Goal: Task Accomplishment & Management: Use online tool/utility

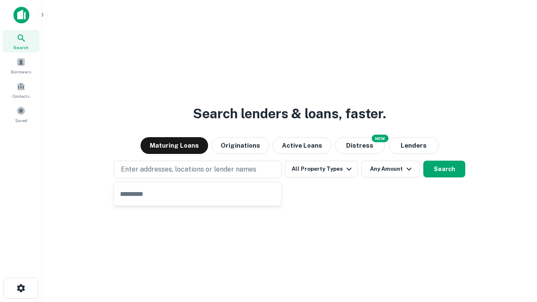
type input "**********"
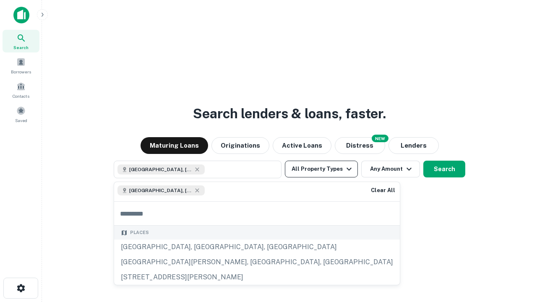
click at [322, 169] on button "All Property Types" at bounding box center [321, 169] width 73 height 17
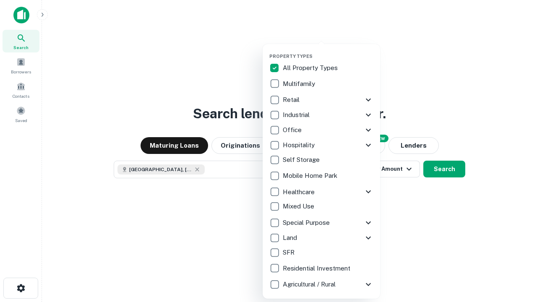
click at [328, 51] on button "button" at bounding box center [329, 51] width 118 height 0
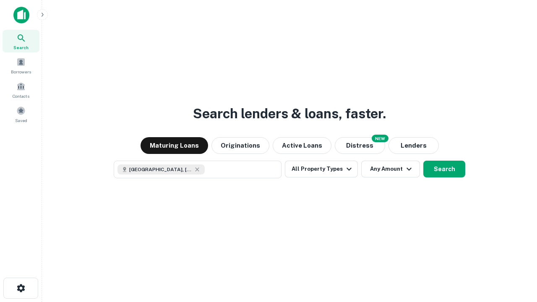
scroll to position [13, 0]
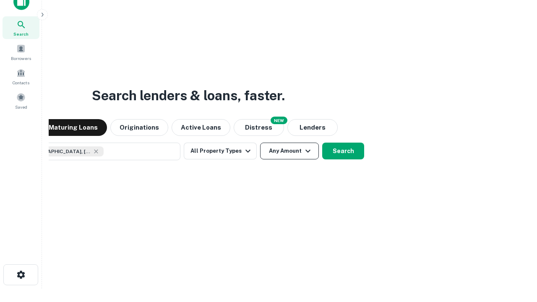
click at [260, 143] on button "Any Amount" at bounding box center [289, 151] width 59 height 17
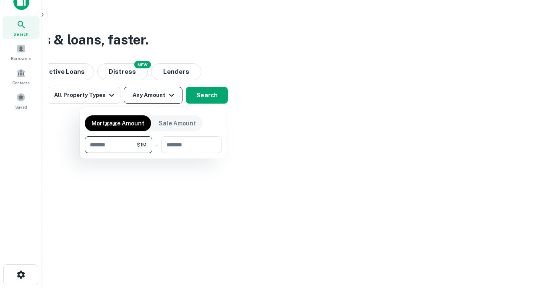
type input "*******"
click at [153, 153] on button "button" at bounding box center [153, 153] width 137 height 0
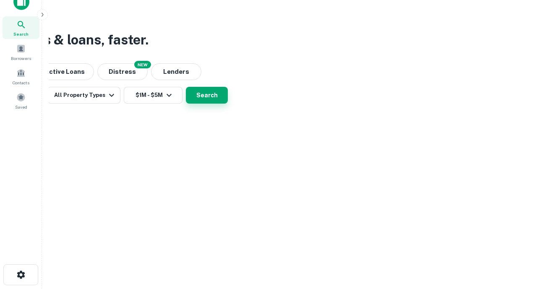
click at [228, 104] on button "Search" at bounding box center [207, 95] width 42 height 17
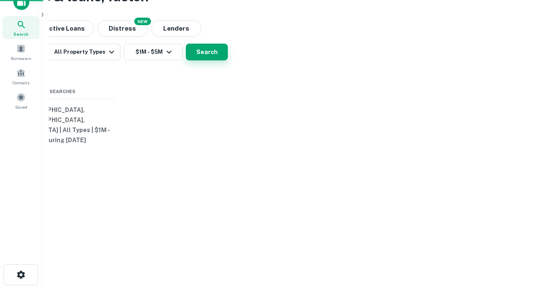
scroll to position [0, 155]
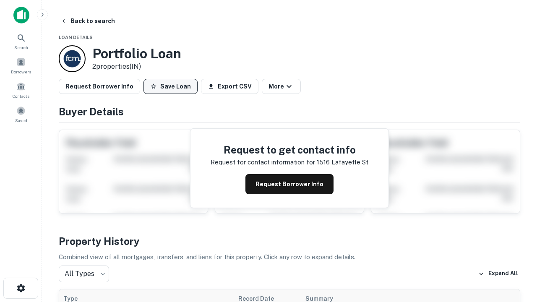
click at [170, 86] on button "Save Loan" at bounding box center [171, 86] width 54 height 15
click at [173, 86] on button "Save Loan" at bounding box center [171, 86] width 54 height 15
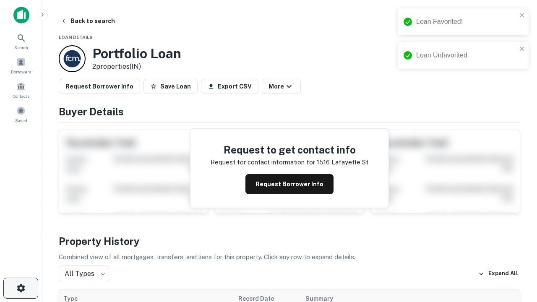
click at [21, 288] on icon "button" at bounding box center [21, 288] width 10 height 10
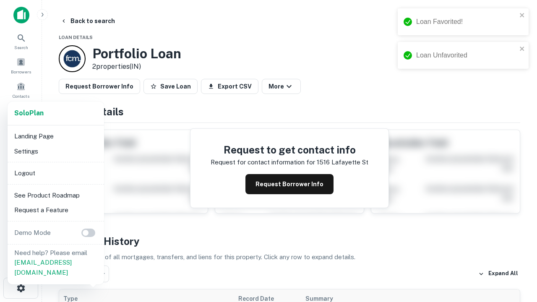
click at [55, 173] on li "Logout" at bounding box center [56, 173] width 90 height 15
